Goal: Information Seeking & Learning: Learn about a topic

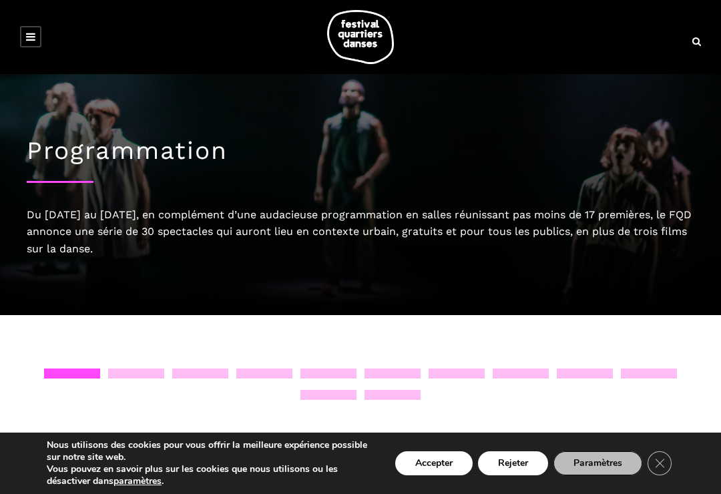
click at [37, 47] on link at bounding box center [30, 36] width 21 height 21
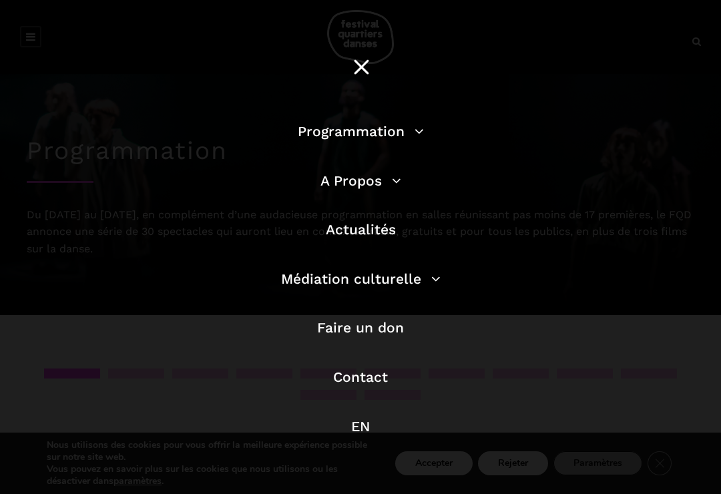
click at [356, 128] on link "Programmation" at bounding box center [361, 131] width 126 height 17
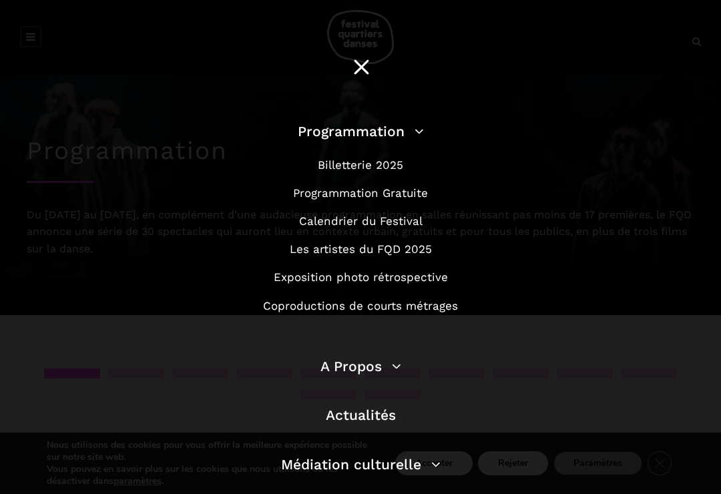
click at [345, 195] on link "Programmation Gratuite" at bounding box center [360, 192] width 135 height 13
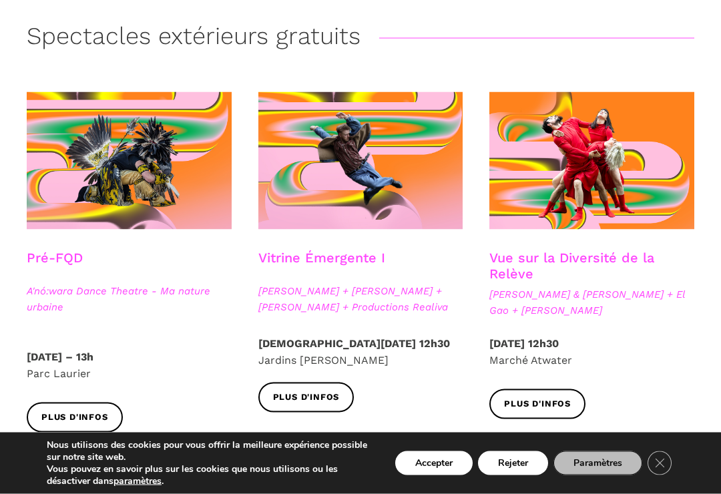
scroll to position [316, 0]
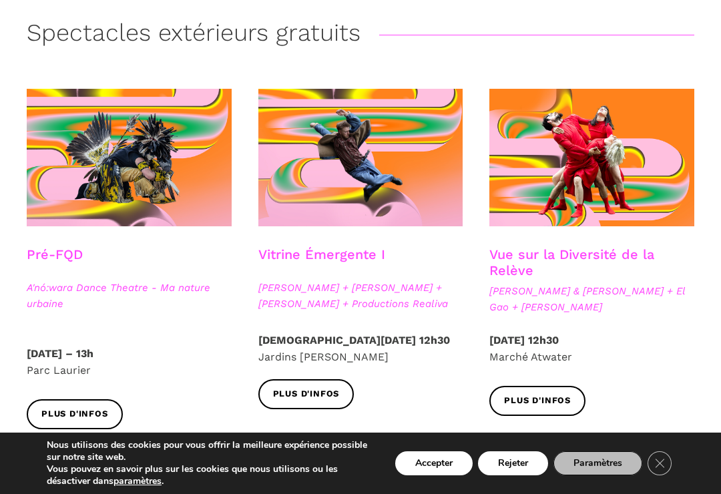
click at [523, 410] on link "Plus d'infos" at bounding box center [538, 401] width 96 height 30
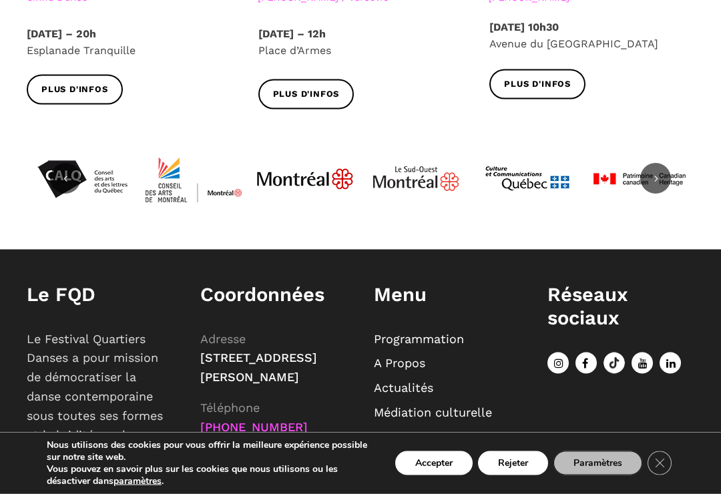
scroll to position [1707, 0]
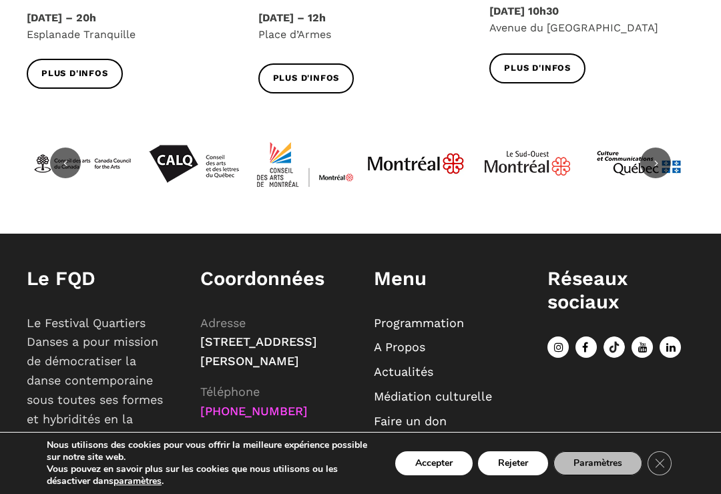
click at [422, 476] on button "Accepter" at bounding box center [433, 463] width 77 height 24
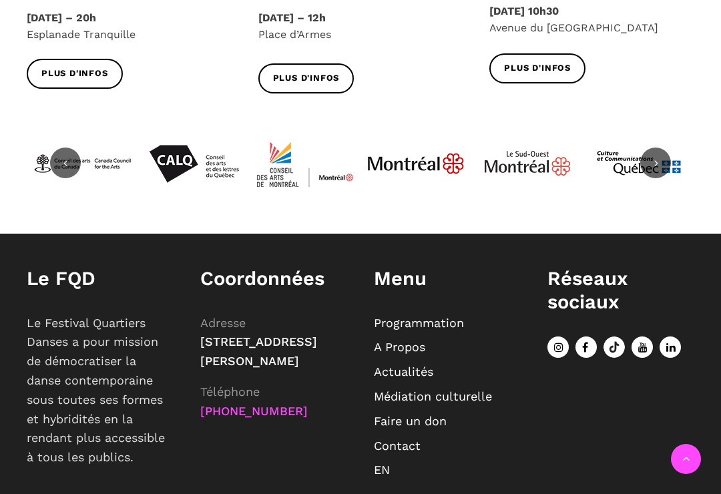
scroll to position [1608, 0]
